Goal: Navigation & Orientation: Find specific page/section

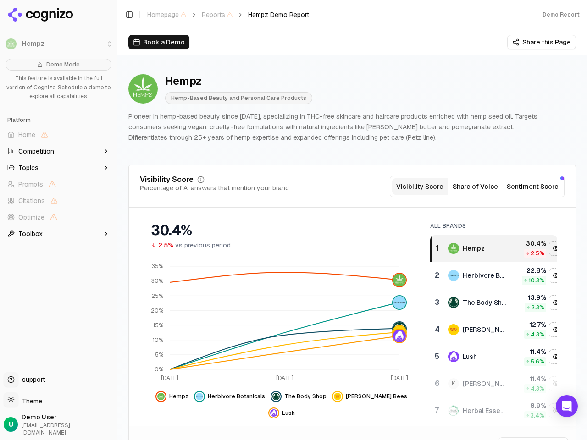
click at [293, 220] on div "30.4% 2.5% vs previous period" at bounding box center [281, 232] width 283 height 35
click at [58, 135] on span "Home" at bounding box center [59, 134] width 110 height 15
click at [58, 168] on button "Topics" at bounding box center [59, 167] width 110 height 15
